Goal: Go to known website: Go to known website

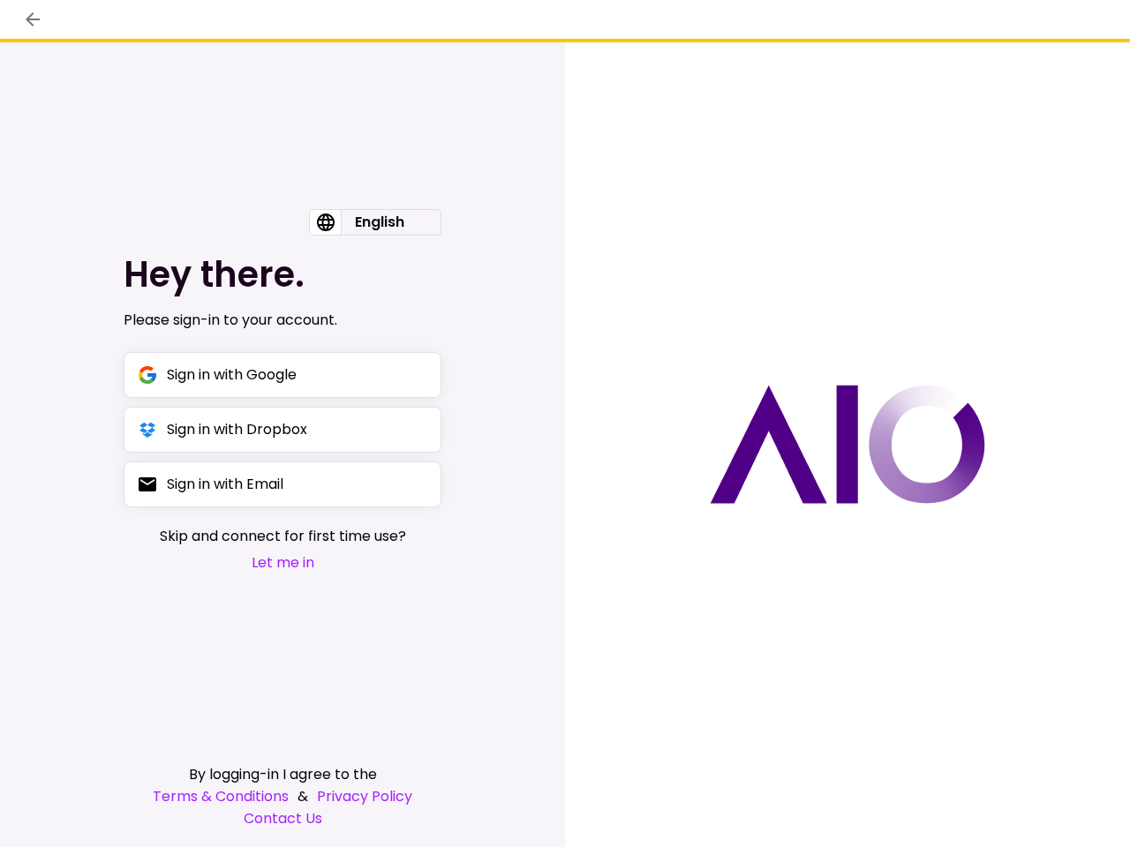
click at [565, 424] on div at bounding box center [847, 444] width 565 height 805
click at [33, 19] on icon "back" at bounding box center [33, 19] width 14 height 14
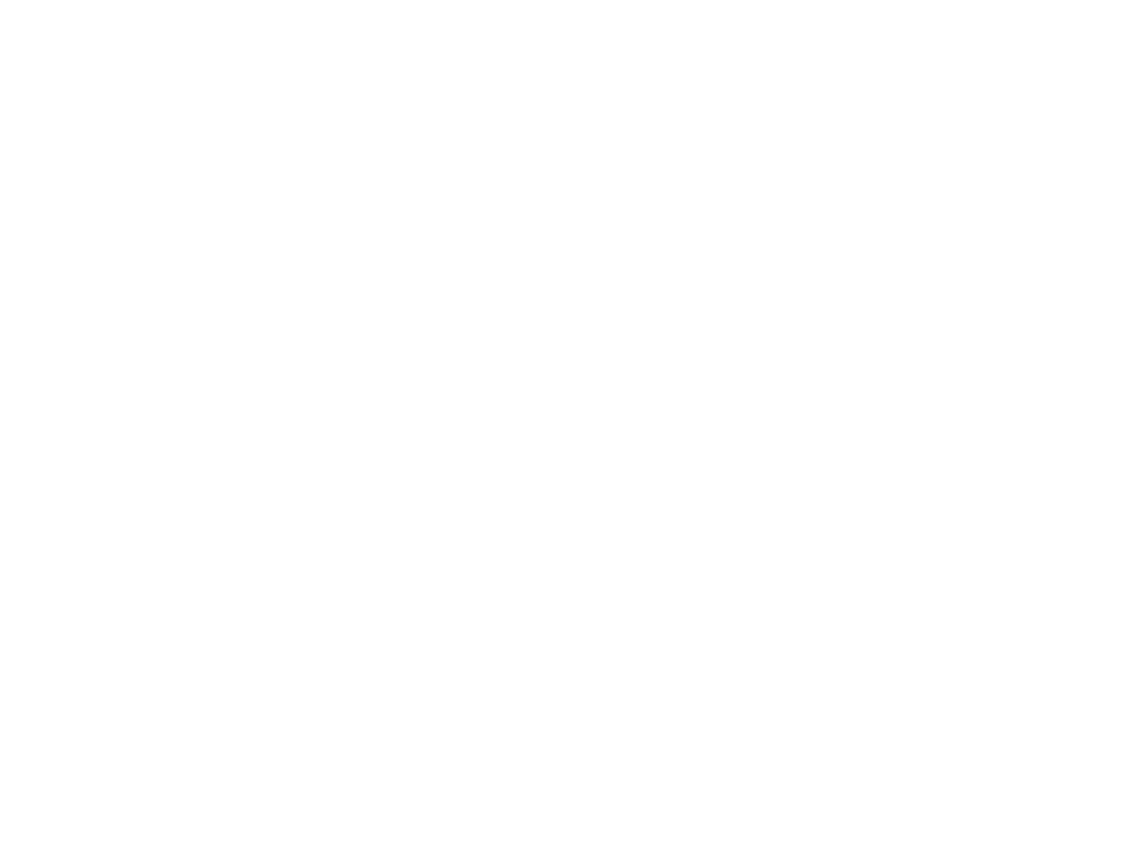
click at [375, 222] on div at bounding box center [565, 423] width 1130 height 847
click at [282, 375] on div at bounding box center [565, 423] width 1130 height 847
click at [282, 430] on div at bounding box center [565, 423] width 1130 height 847
click at [282, 484] on div at bounding box center [565, 423] width 1130 height 847
click at [282, 562] on div at bounding box center [565, 423] width 1130 height 847
